Goal: Navigation & Orientation: Find specific page/section

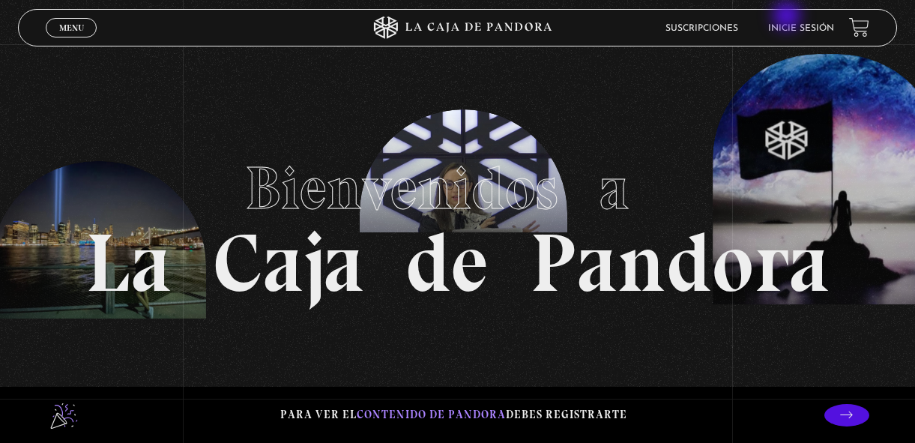
click at [794, 24] on link "Inicie sesión" at bounding box center [801, 28] width 66 height 9
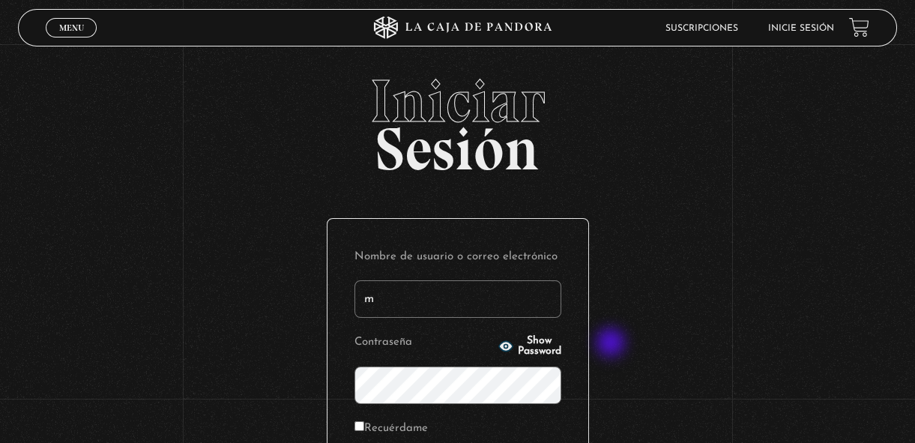
type input "margothvm23@gmail.com"
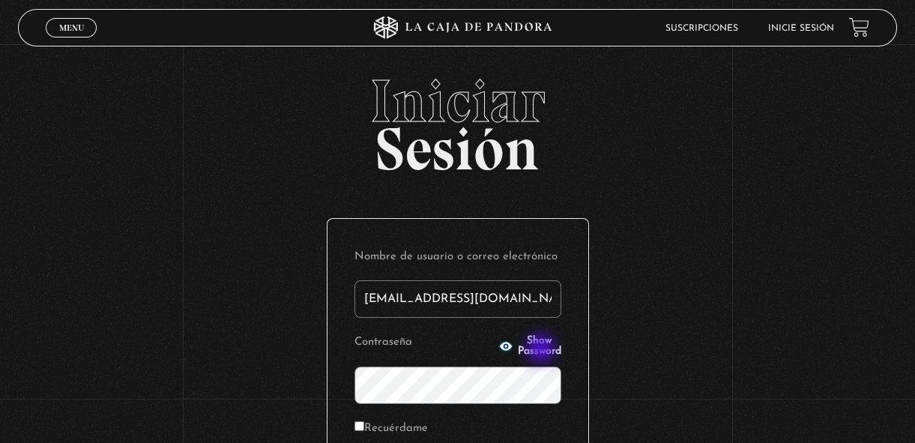
click at [542, 350] on span "Show Password" at bounding box center [539, 346] width 43 height 21
click at [649, 267] on div "Iniciar Sesión Nombre de usuario o correo electrónico margothvm23@gmail.com Con…" at bounding box center [457, 358] width 915 height 574
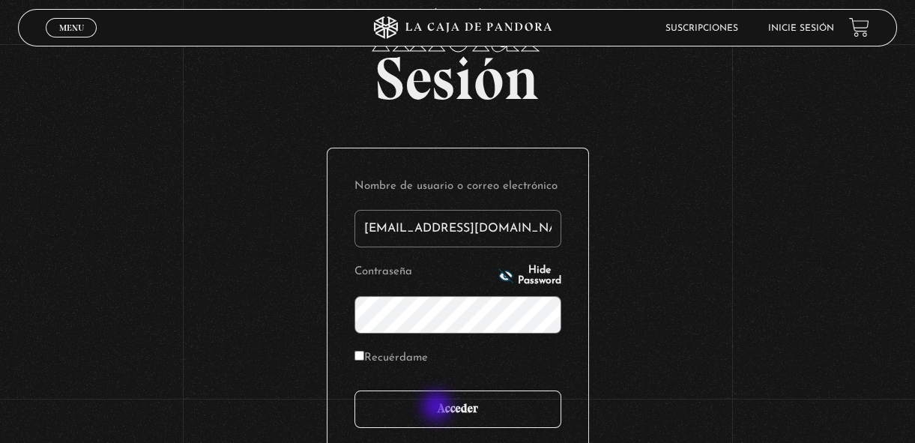
click at [438, 408] on input "Acceder" at bounding box center [457, 408] width 207 height 37
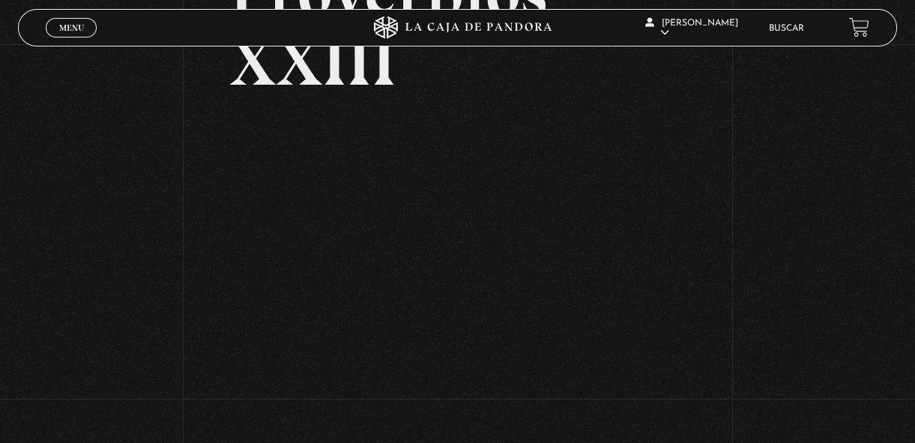
scroll to position [161, 0]
